Goal: Transaction & Acquisition: Obtain resource

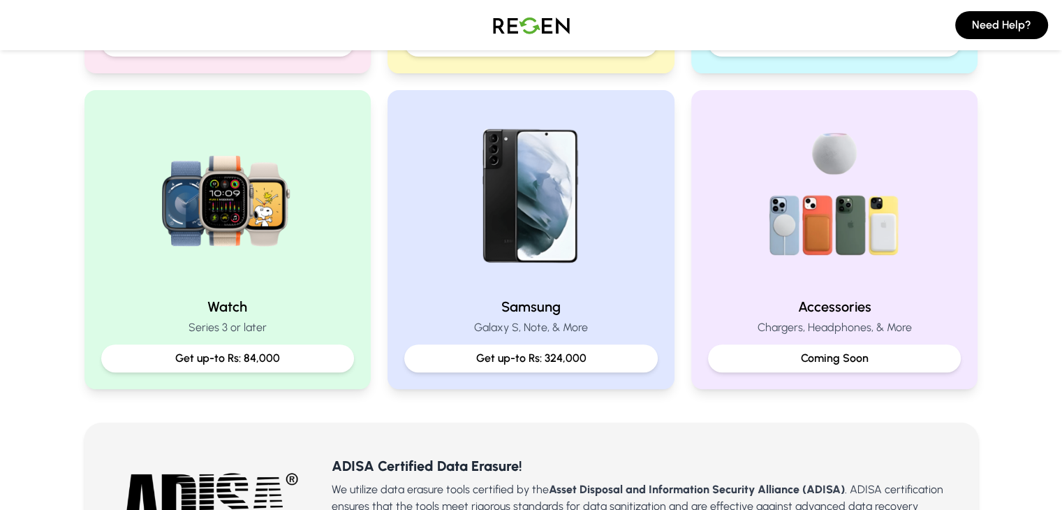
scroll to position [570, 0]
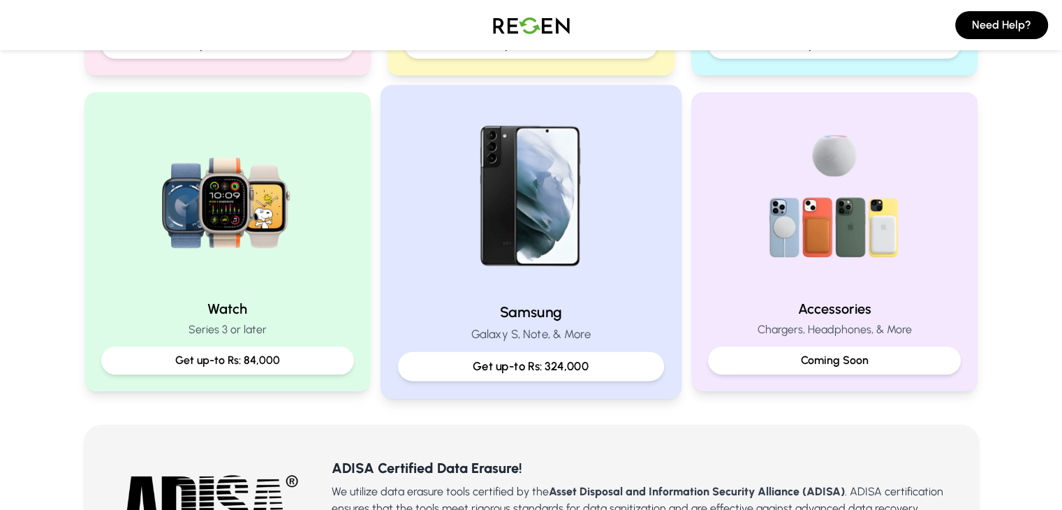
click at [463, 325] on p "Galaxy S, Note, & More" at bounding box center [531, 333] width 266 height 17
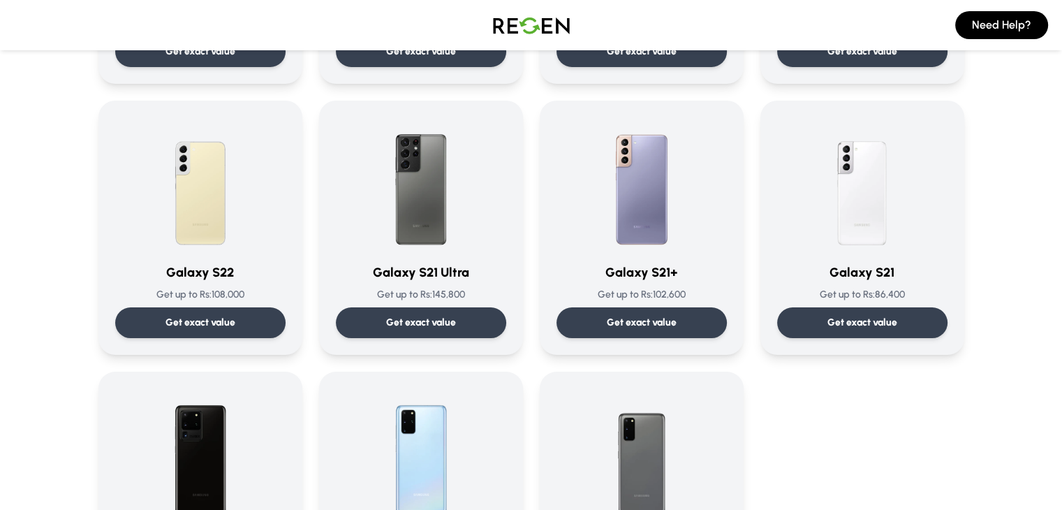
scroll to position [600, 0]
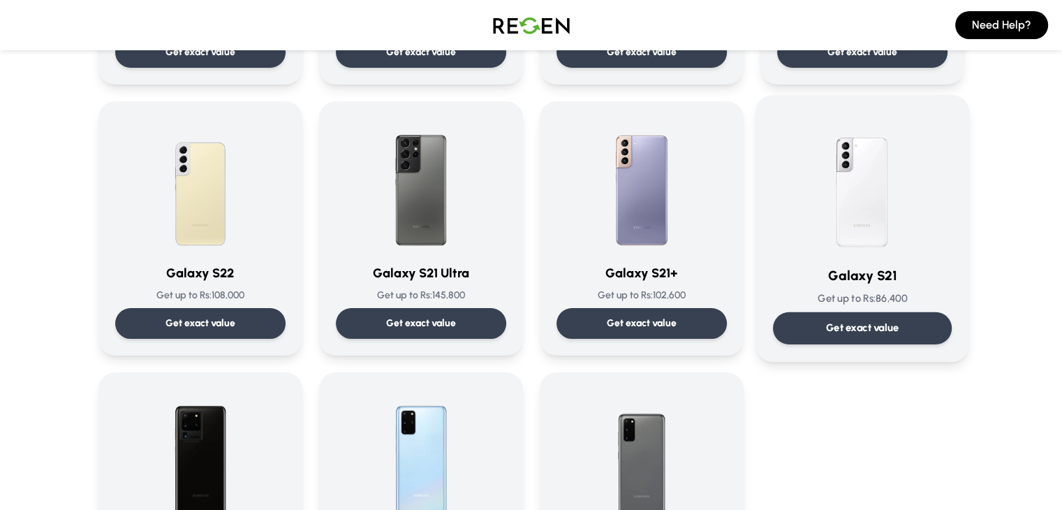
click at [885, 225] on img at bounding box center [862, 182] width 141 height 141
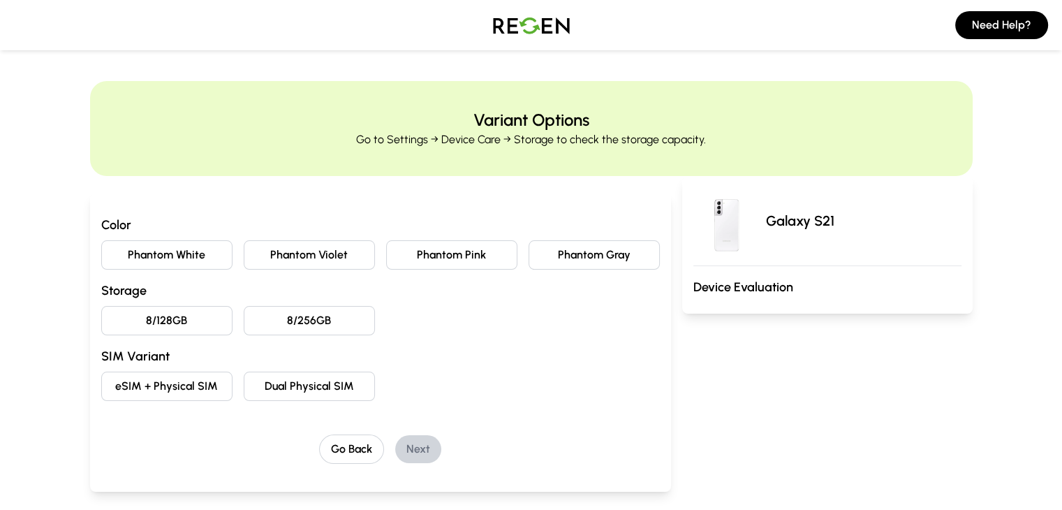
click at [322, 251] on button "Phantom Violet" at bounding box center [309, 254] width 131 height 29
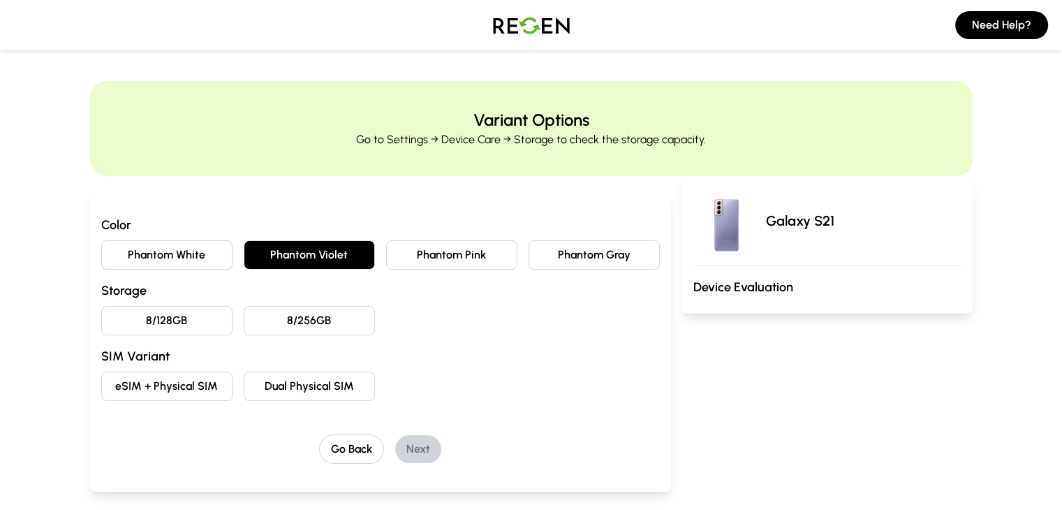
click at [101, 313] on button "8/128GB" at bounding box center [166, 320] width 131 height 29
click at [148, 387] on button "eSIM + Physical SIM" at bounding box center [166, 385] width 131 height 29
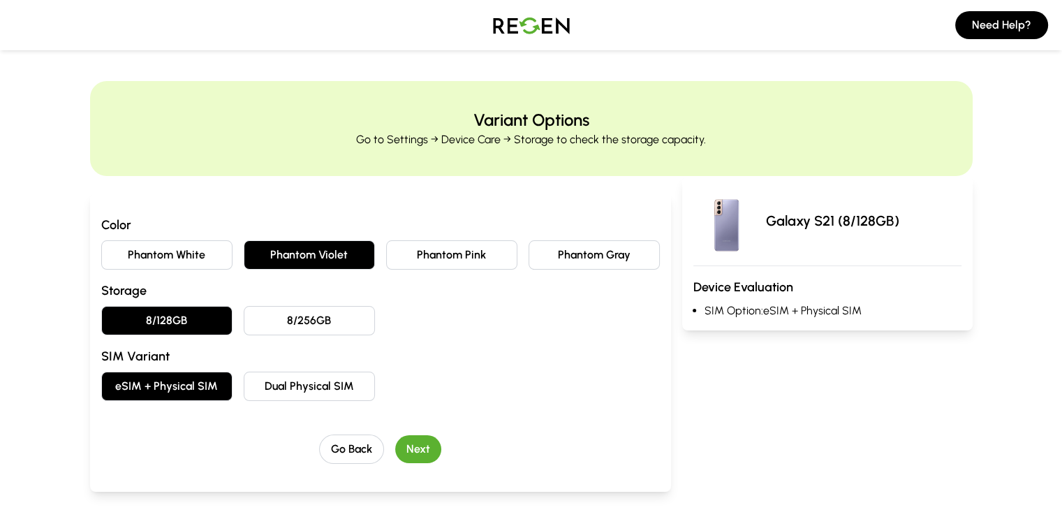
click at [247, 380] on button "Dual Physical SIM" at bounding box center [309, 385] width 131 height 29
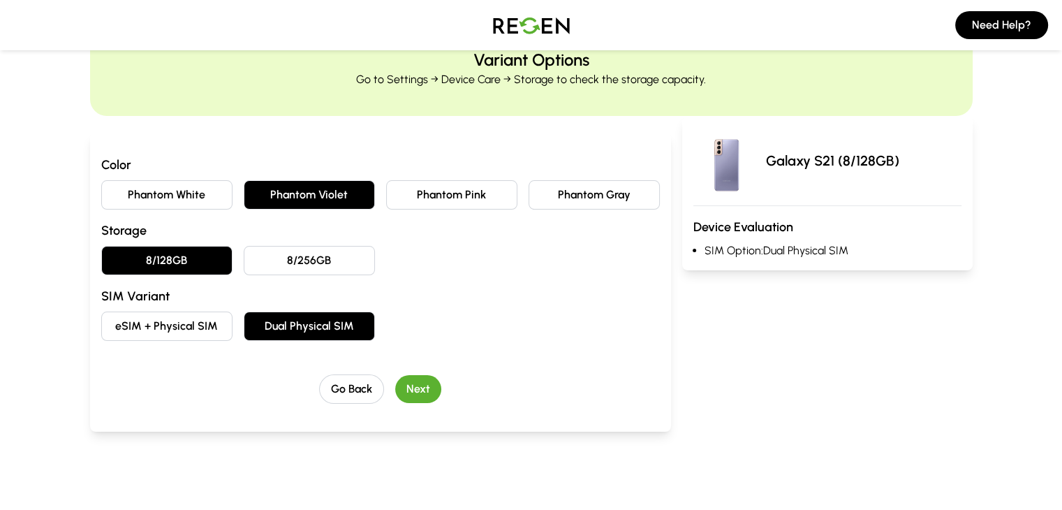
scroll to position [56, 0]
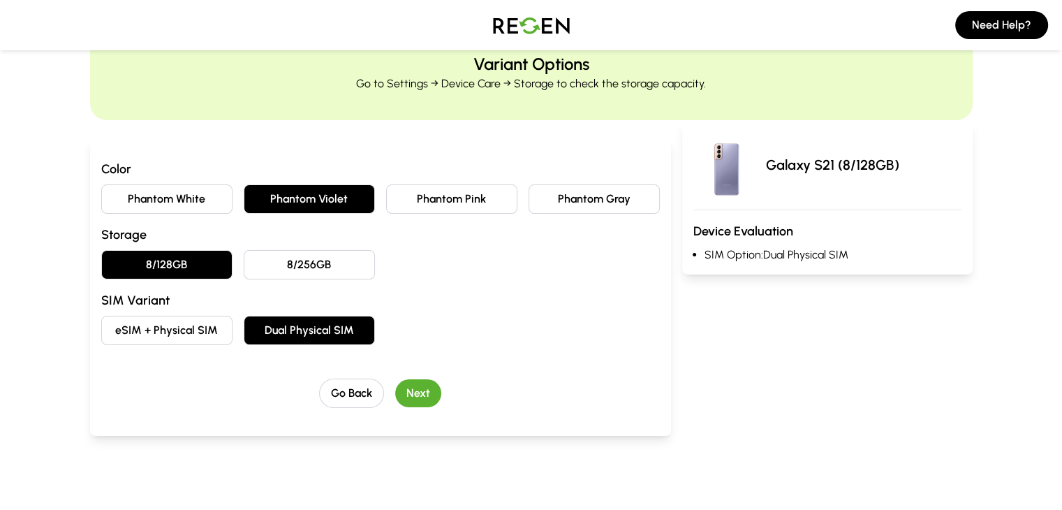
click at [395, 386] on button "Next" at bounding box center [418, 393] width 46 height 28
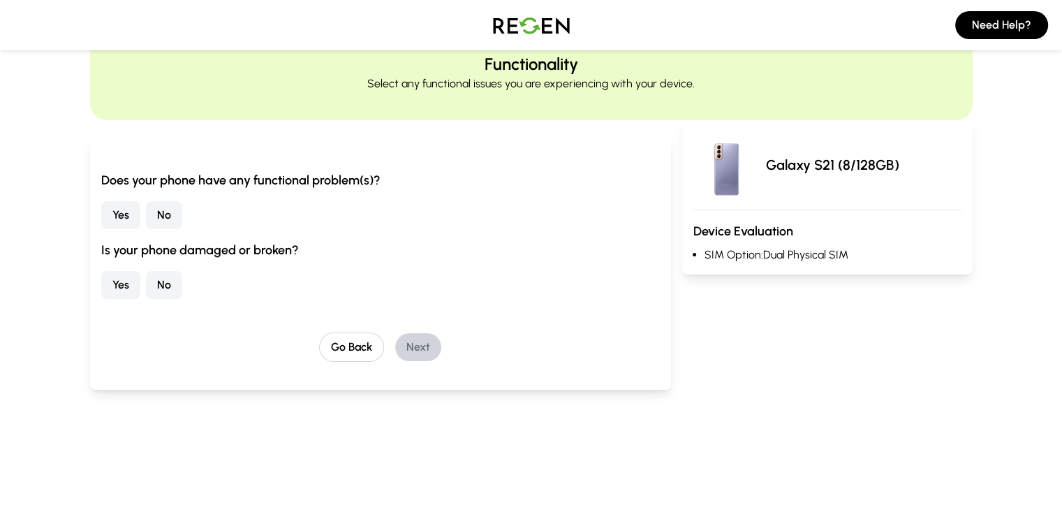
click at [146, 218] on button "No" at bounding box center [164, 215] width 36 height 28
click at [101, 280] on button "Yes" at bounding box center [120, 285] width 39 height 28
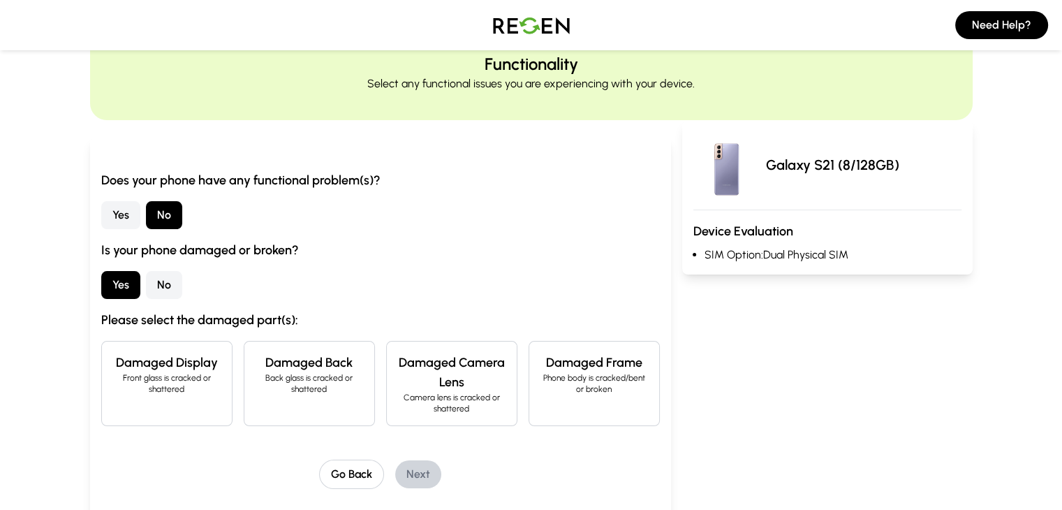
click at [146, 292] on button "No" at bounding box center [164, 285] width 36 height 28
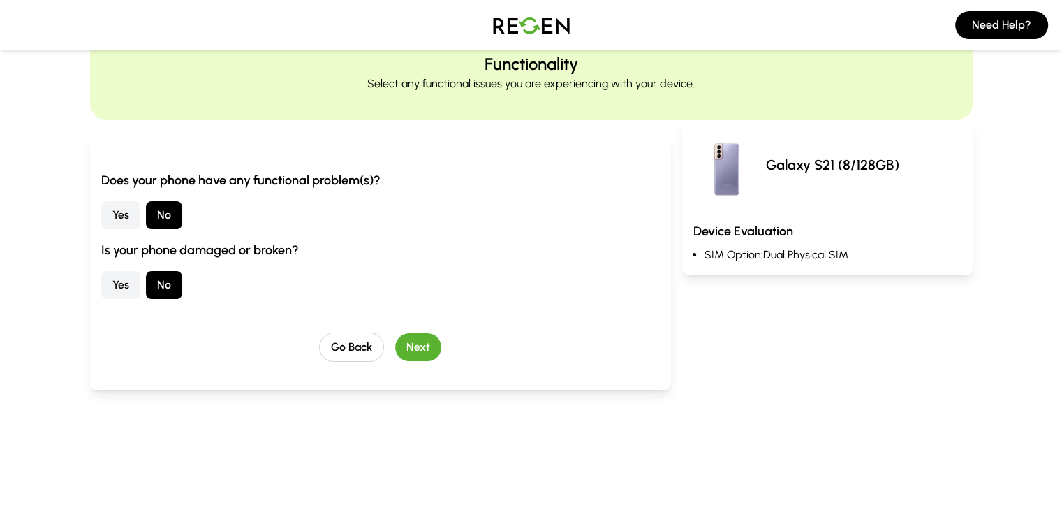
click at [395, 344] on button "Next" at bounding box center [418, 347] width 46 height 28
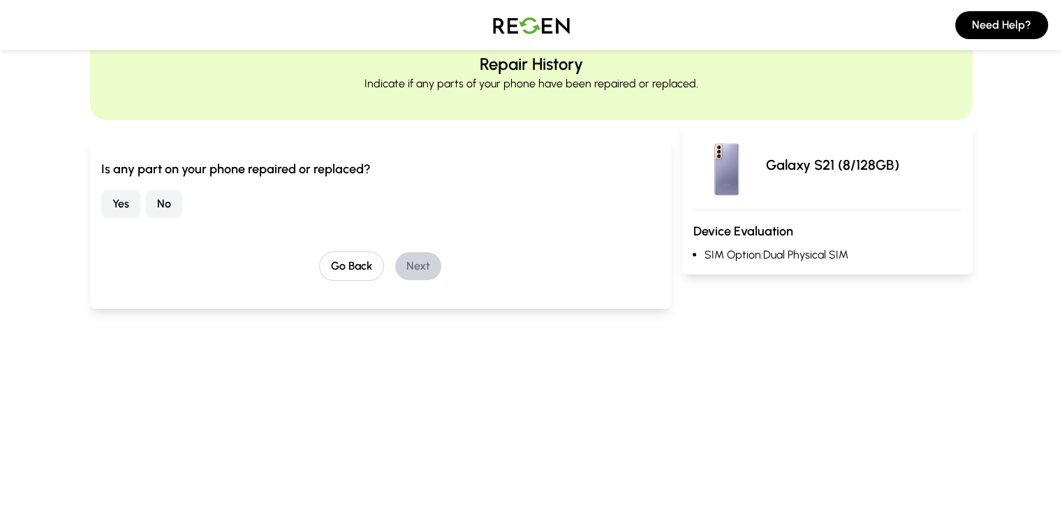
click at [146, 196] on button "No" at bounding box center [164, 204] width 36 height 28
click at [395, 278] on button "Next" at bounding box center [418, 266] width 46 height 28
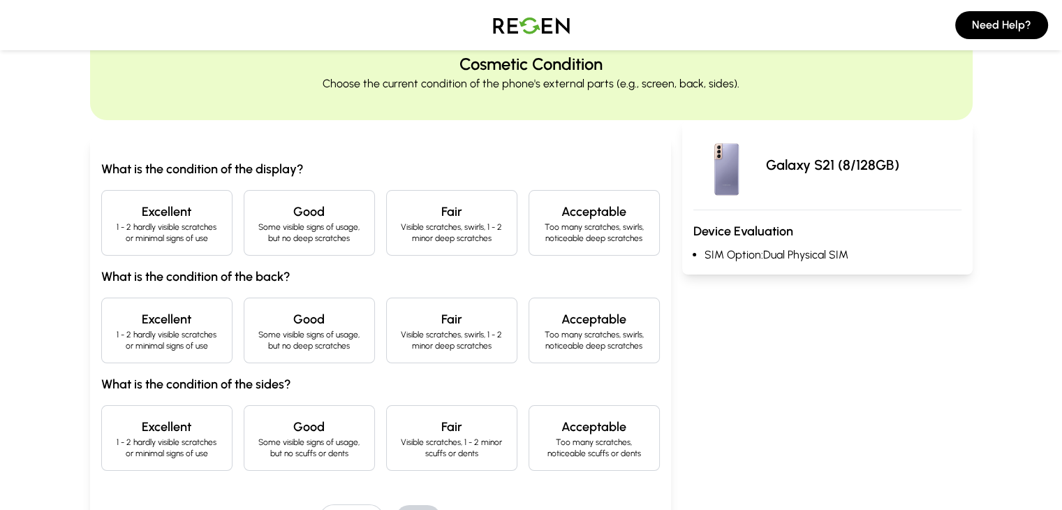
click at [307, 233] on p "Some visible signs of usage, but no deep scratches" at bounding box center [308, 232] width 107 height 22
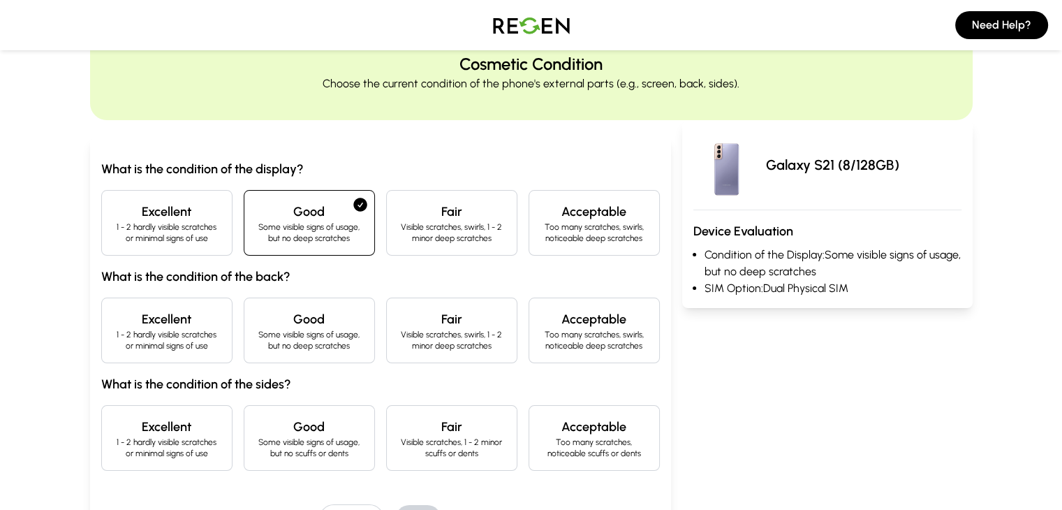
click at [138, 305] on div "Excellent 1 - 2 hardly visible scratches or minimal signs of use" at bounding box center [166, 330] width 131 height 66
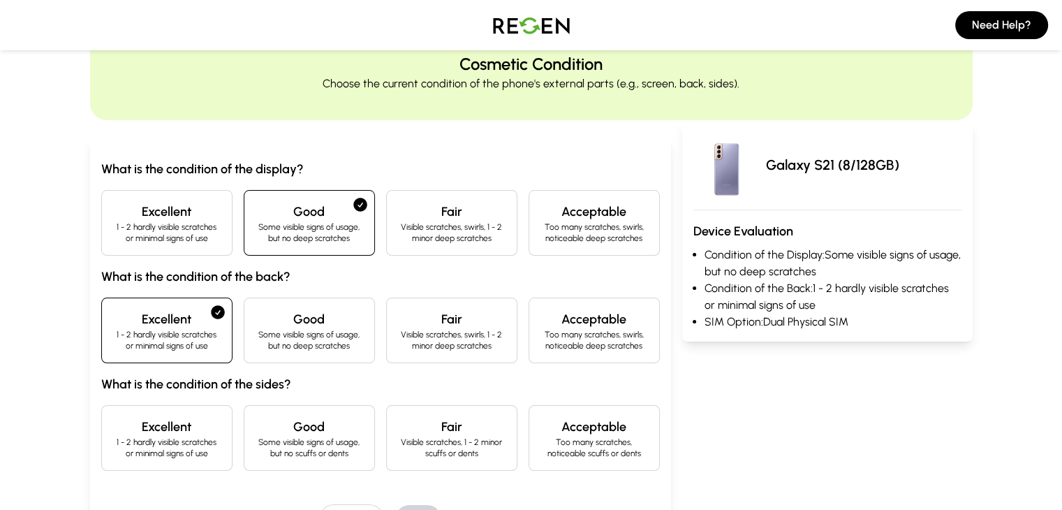
click at [255, 436] on p "Some visible signs of usage, but no scuffs or dents" at bounding box center [308, 447] width 107 height 22
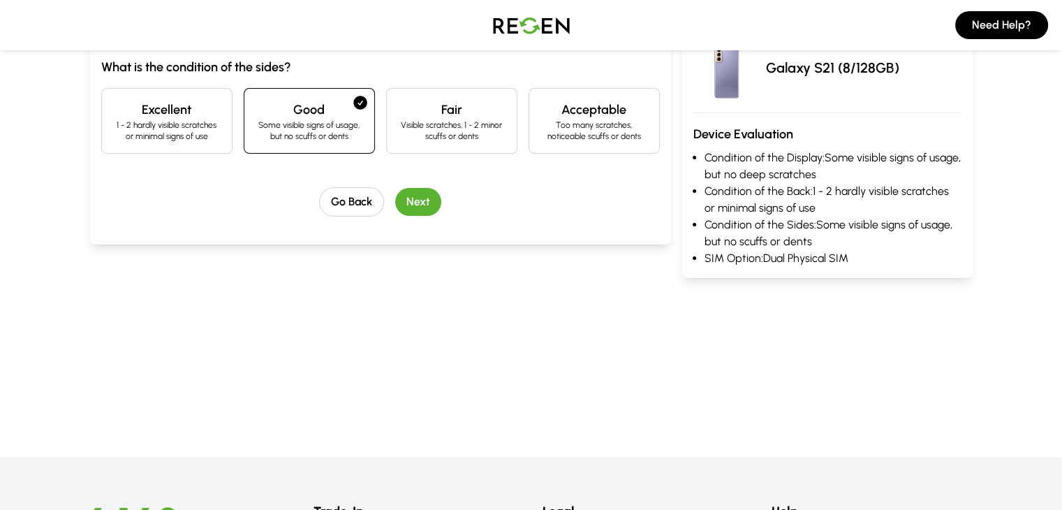
scroll to position [395, 0]
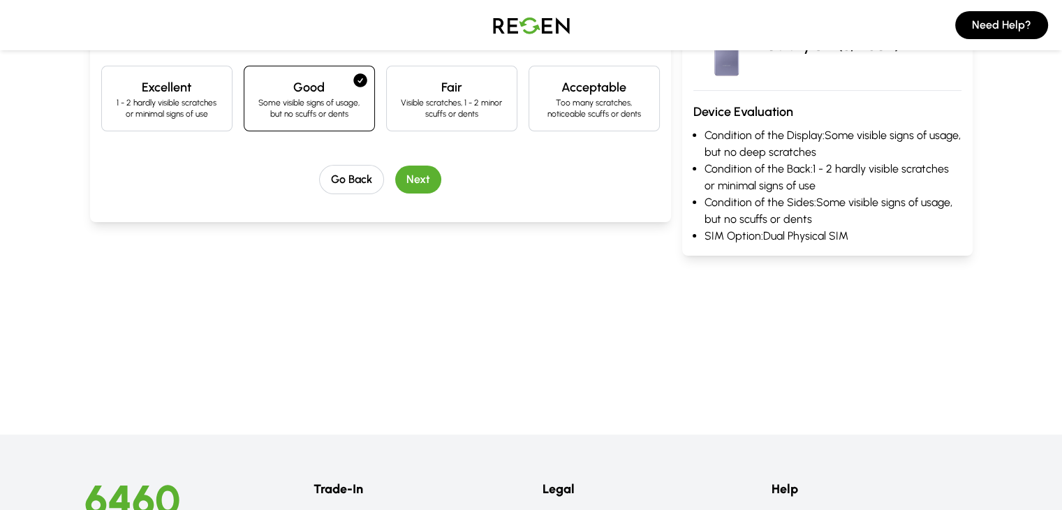
click at [395, 176] on button "Next" at bounding box center [418, 179] width 46 height 28
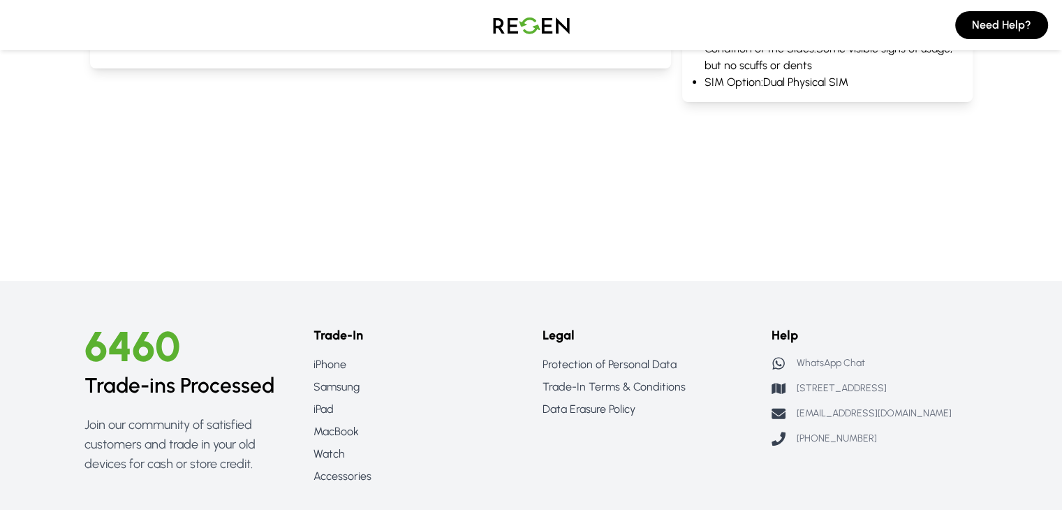
scroll to position [225, 0]
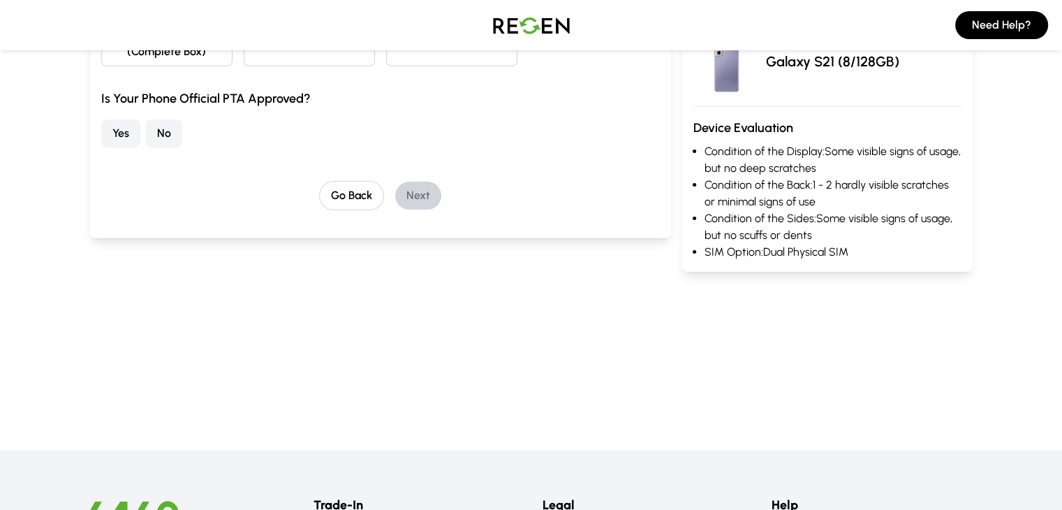
click at [101, 119] on button "Yes" at bounding box center [120, 133] width 39 height 28
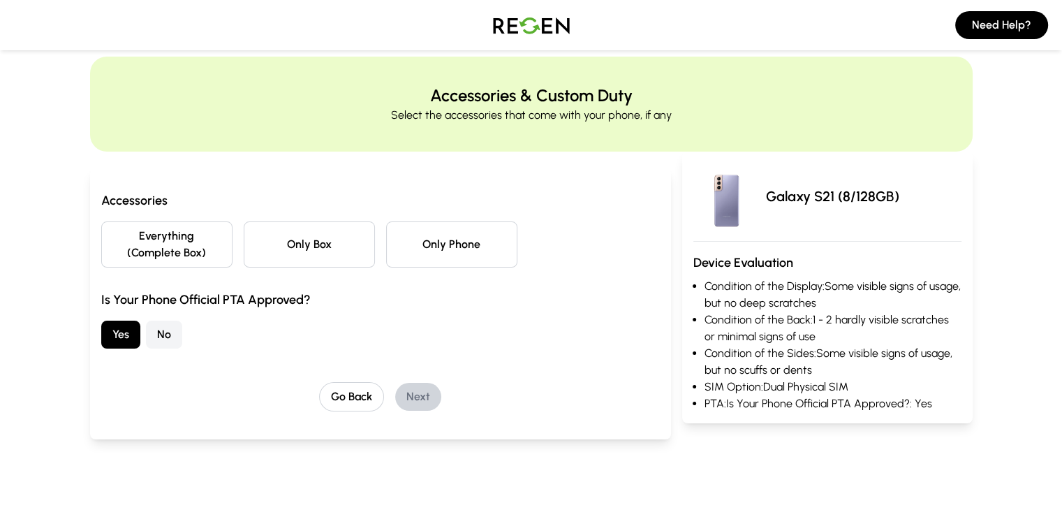
scroll to position [24, 0]
click at [130, 237] on button "Everything (Complete Box)" at bounding box center [166, 244] width 131 height 46
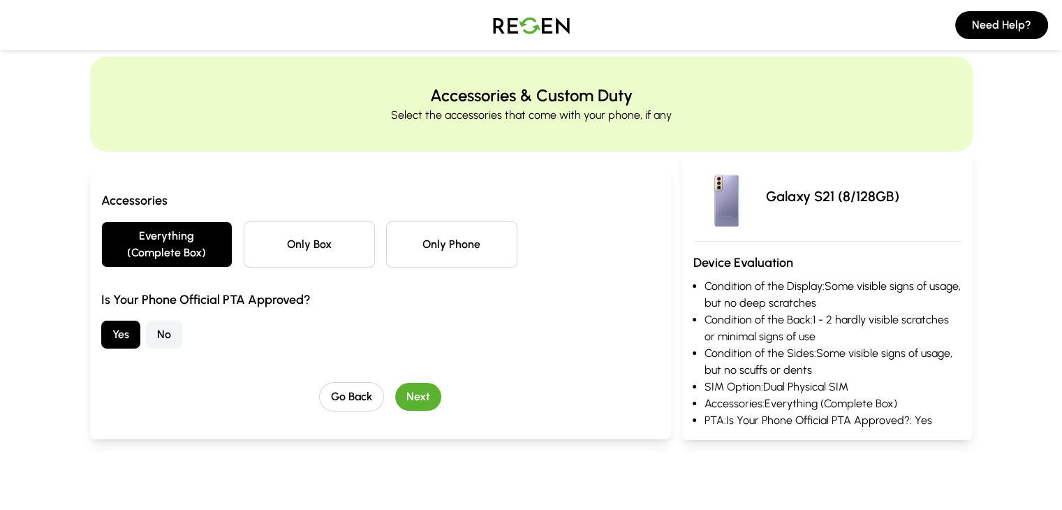
click at [395, 383] on button "Next" at bounding box center [418, 397] width 46 height 28
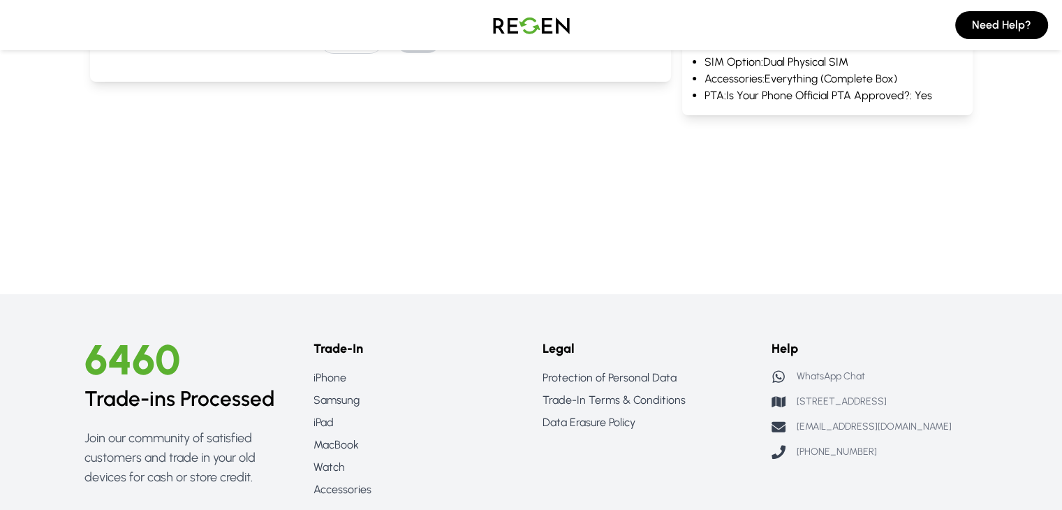
scroll to position [401, 0]
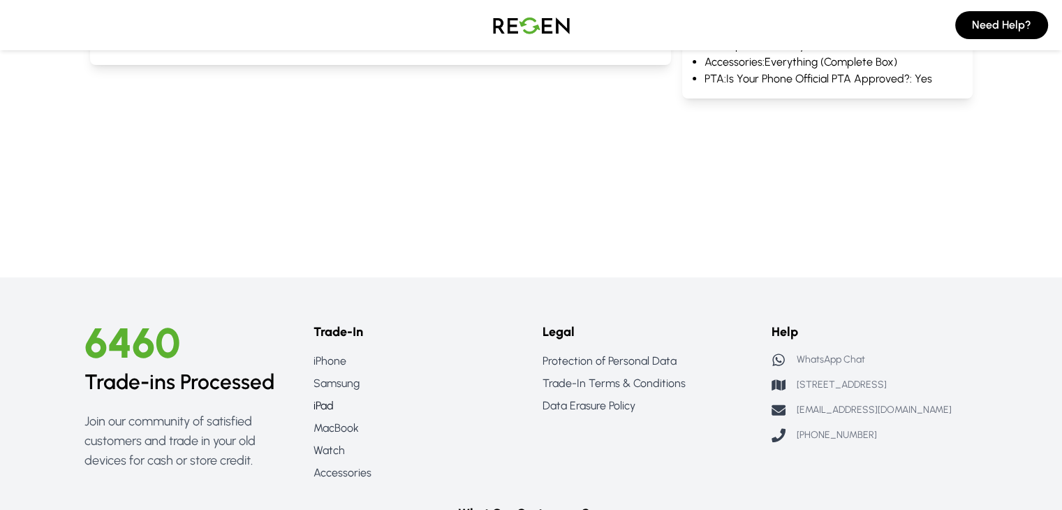
click at [313, 397] on link "iPad" at bounding box center [416, 405] width 207 height 17
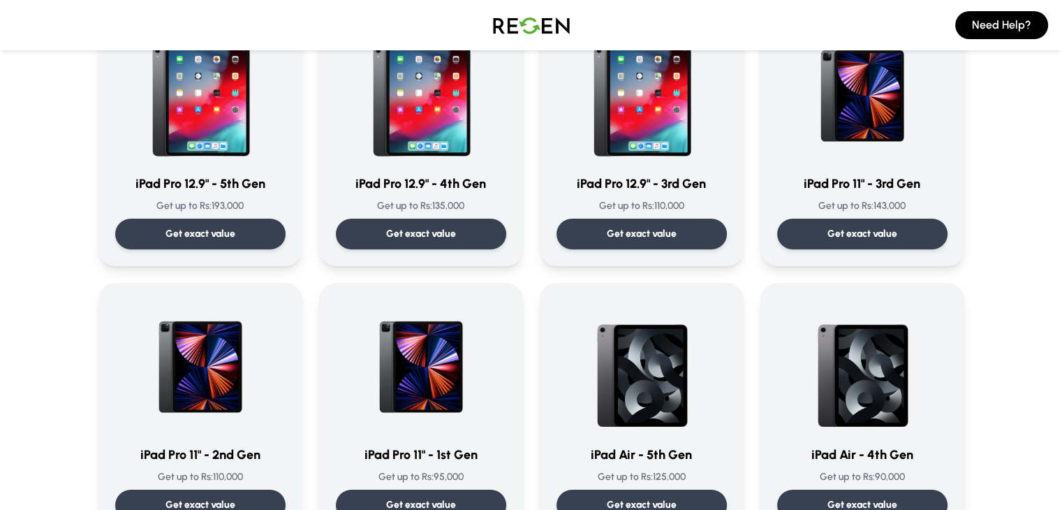
scroll to position [156, 0]
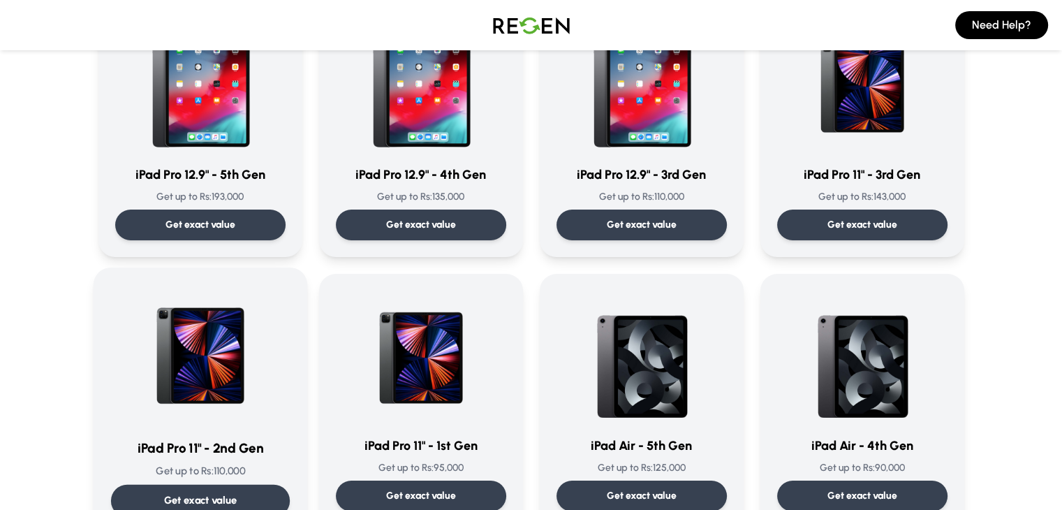
click at [180, 398] on img at bounding box center [200, 355] width 141 height 141
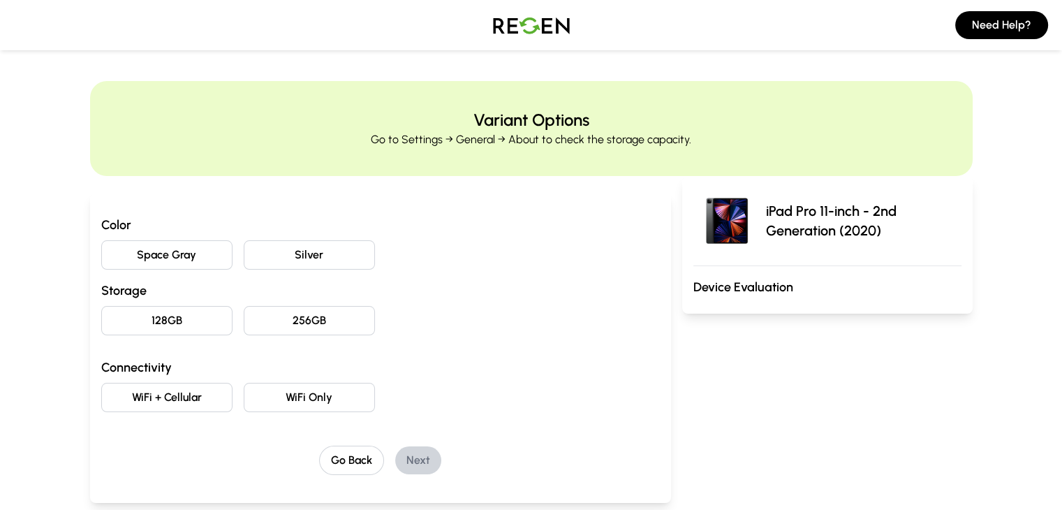
click at [101, 246] on button "Space Gray" at bounding box center [166, 254] width 131 height 29
click at [101, 316] on button "128GB" at bounding box center [166, 320] width 131 height 29
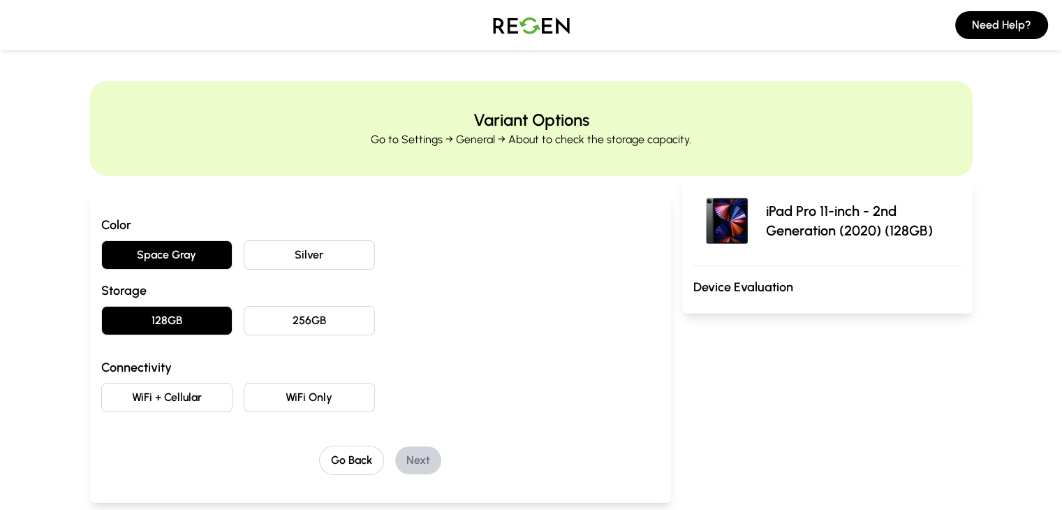
click at [101, 403] on button "WiFi + Cellular" at bounding box center [166, 397] width 131 height 29
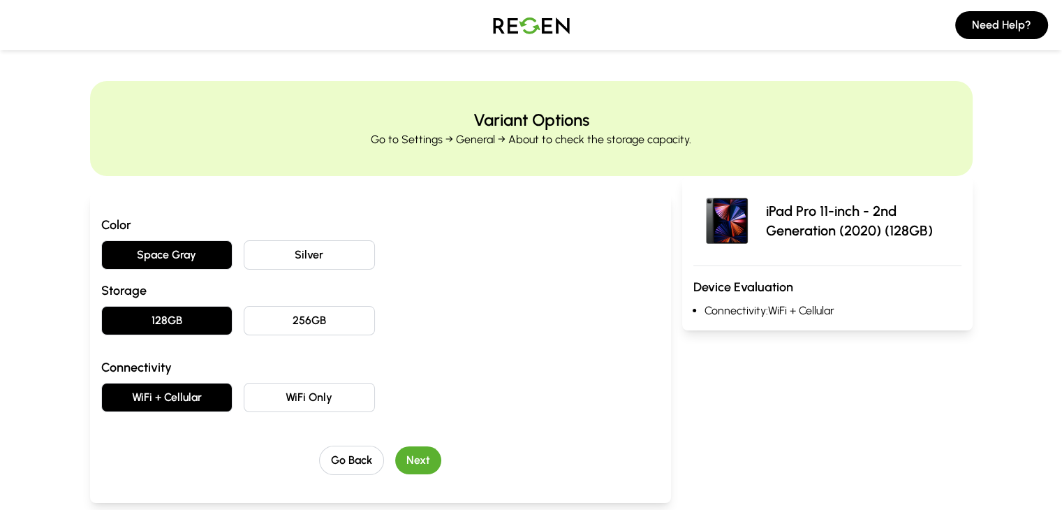
click at [395, 457] on button "Next" at bounding box center [418, 460] width 46 height 28
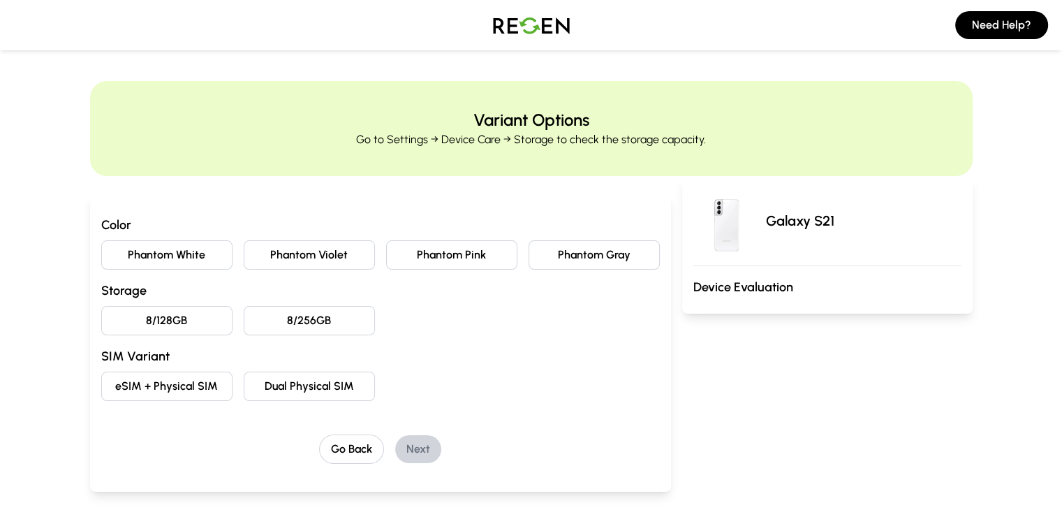
click at [544, 26] on img at bounding box center [531, 25] width 98 height 39
